Goal: Information Seeking & Learning: Understand process/instructions

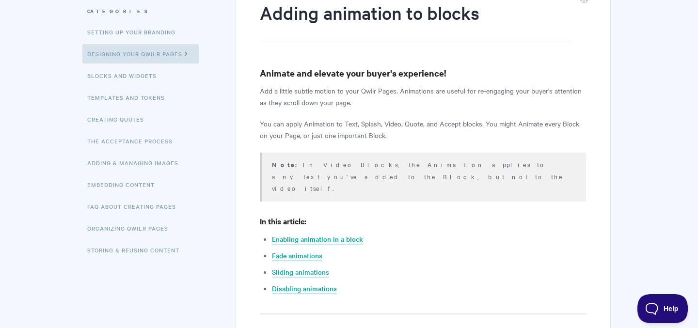
scroll to position [131, 0]
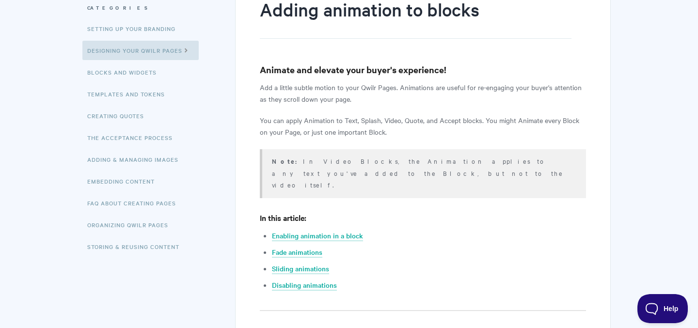
drag, startPoint x: 259, startPoint y: 69, endPoint x: 561, endPoint y: 157, distance: 313.8
copy article "Animate and elevate your buyer's experience! Add a little subtle motion to your…"
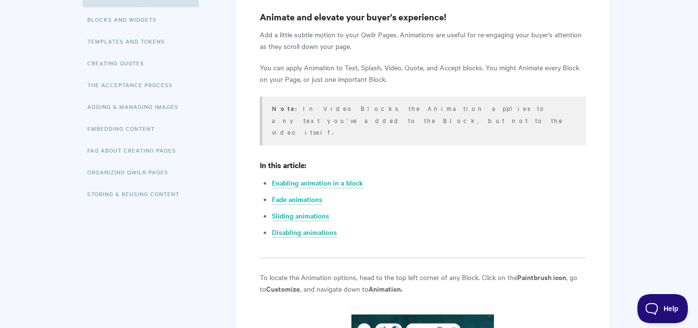
scroll to position [217, 0]
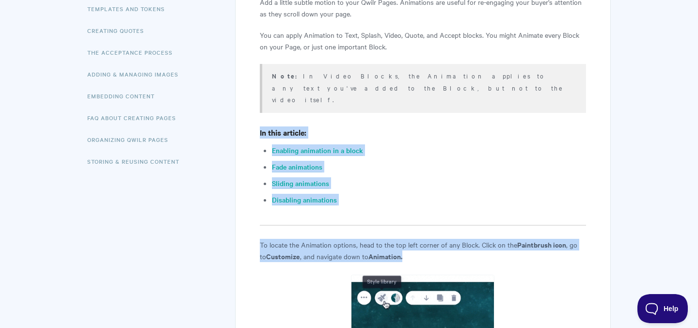
drag, startPoint x: 259, startPoint y: 108, endPoint x: 422, endPoint y: 231, distance: 203.9
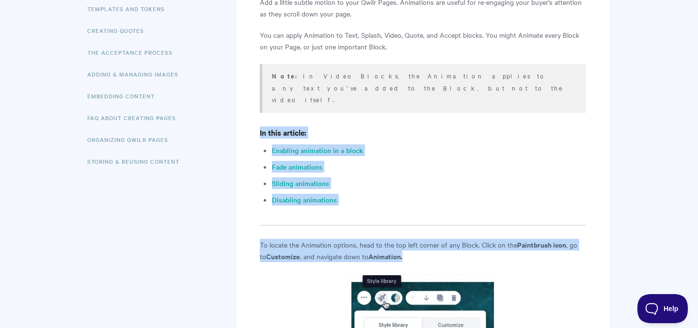
copy article "In this article: Enabling animation in a block Fade animations Sliding animatio…"
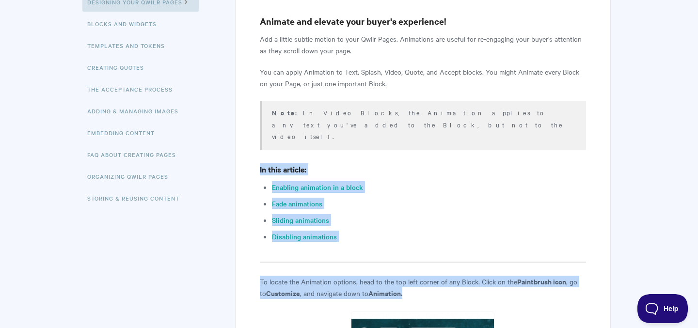
scroll to position [198, 0]
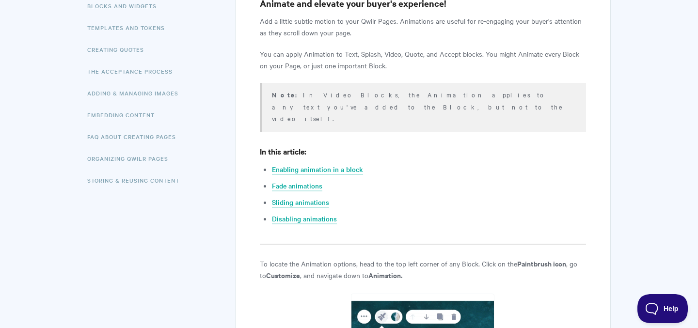
click at [386, 106] on div "Note: In Video Blocks, the Animation applies to any text you've added to the Bl…" at bounding box center [423, 107] width 326 height 49
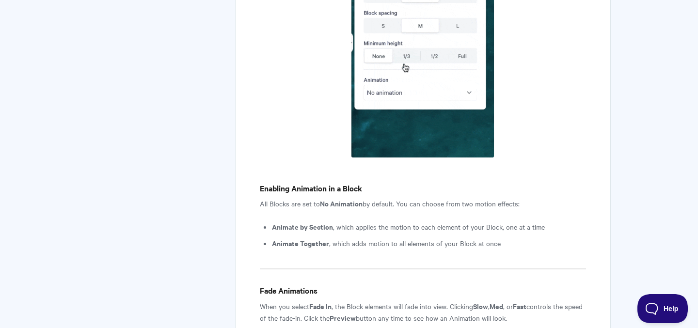
scroll to position [596, 0]
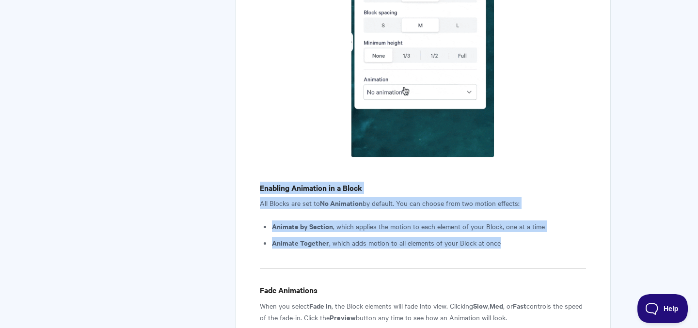
drag, startPoint x: 257, startPoint y: 167, endPoint x: 550, endPoint y: 234, distance: 300.4
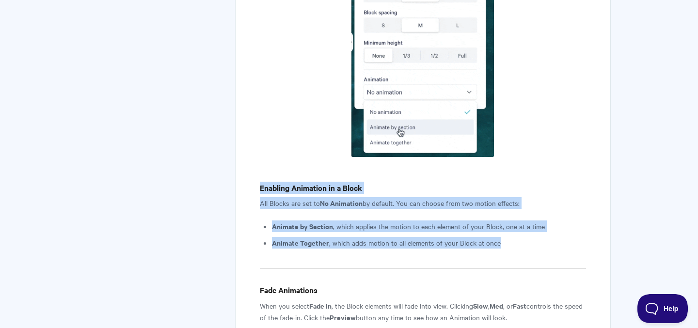
copy article "Enabling Animation in a Block All Blocks are set to No Animation by default. Yo…"
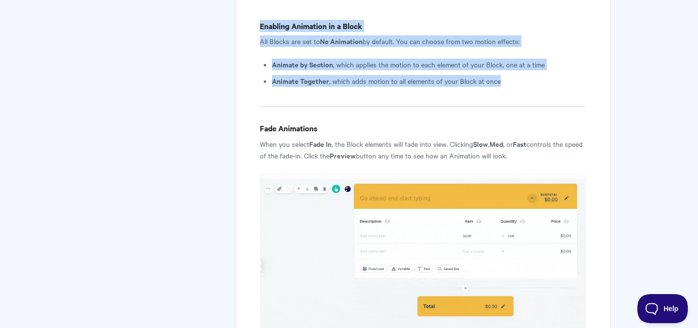
scroll to position [789, 0]
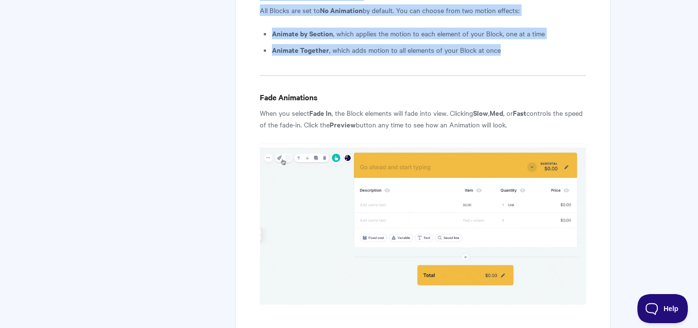
drag, startPoint x: 261, startPoint y: 73, endPoint x: 544, endPoint y: 102, distance: 284.2
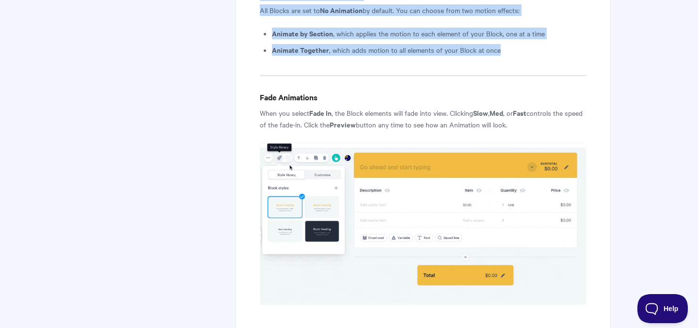
click at [544, 102] on article "Adding animation to blocks Animate and elevate your buyer's experience! Add a l…" at bounding box center [423, 169] width 326 height 1661
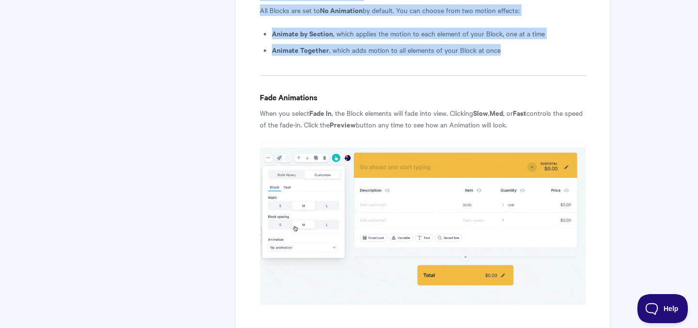
copy article "Fade Animations When you select Fade In , the Block elements will fade into vie…"
